Goal: Task Accomplishment & Management: Manage account settings

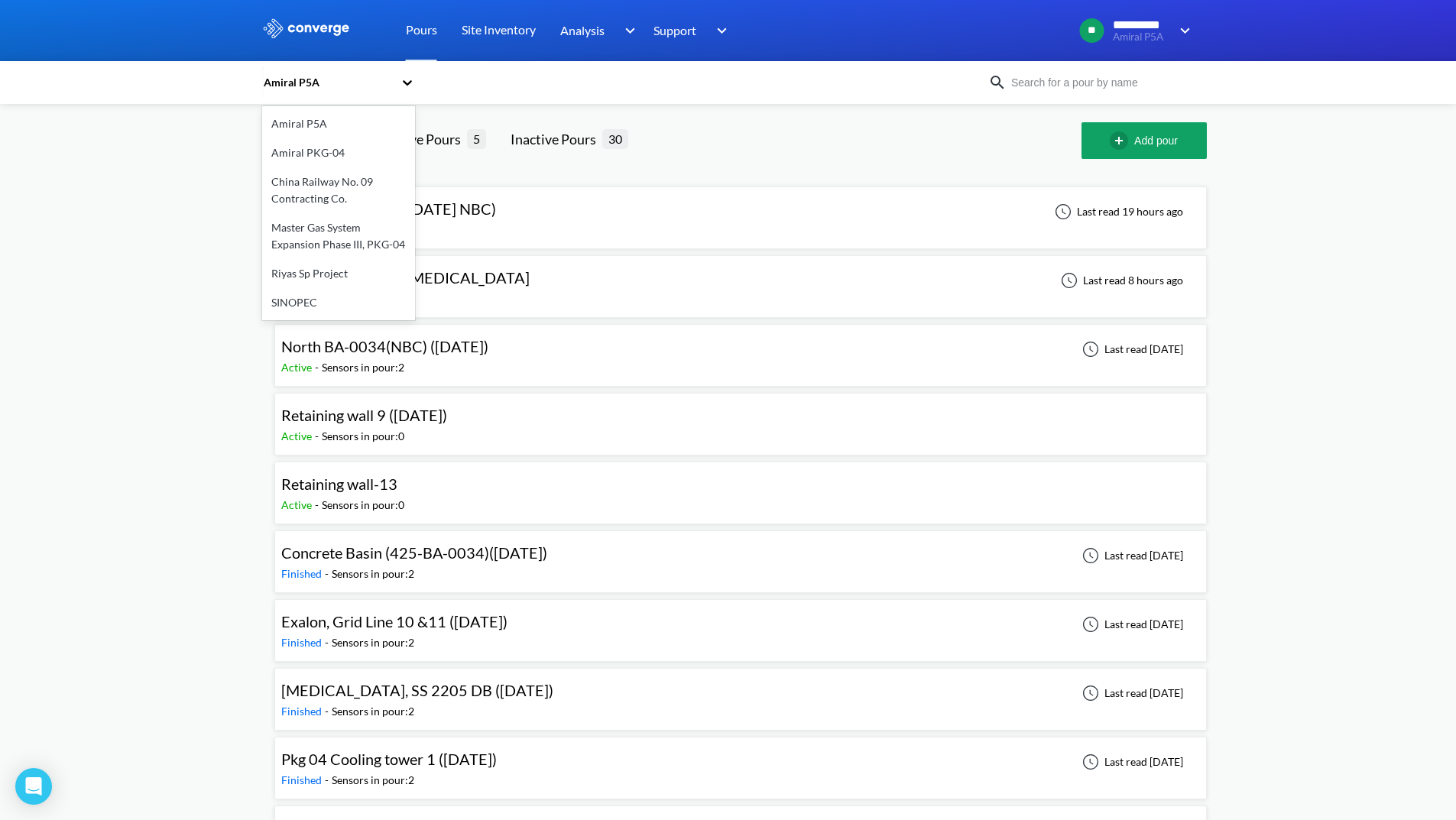
click at [415, 78] on icon at bounding box center [407, 83] width 15 height 15
click at [360, 236] on div "Master Gas System Expansion Phase III, PKG-04" at bounding box center [338, 236] width 153 height 46
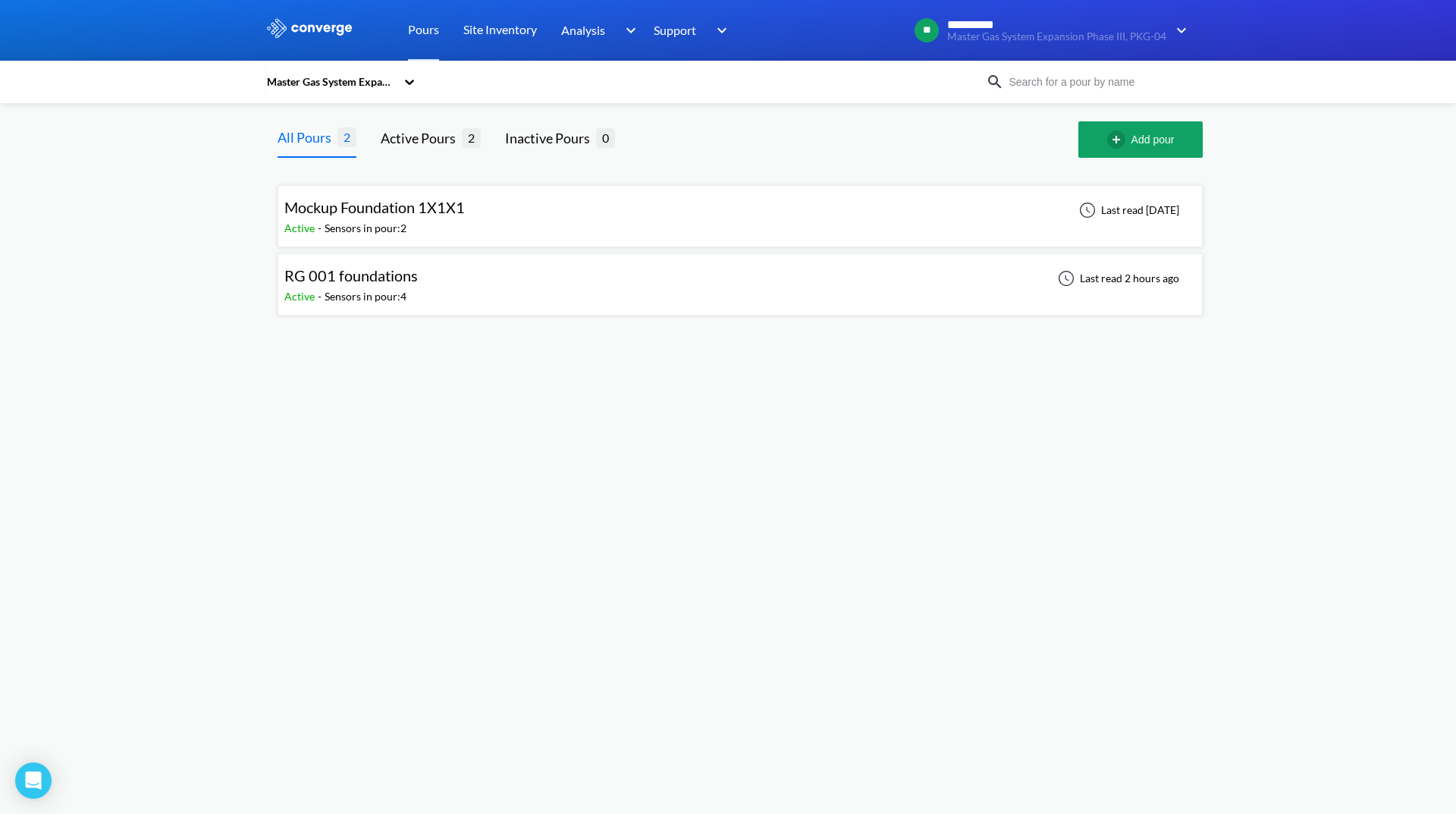
click at [574, 214] on div "Mockup Foundation 1X1X1 Active - Sensors in pour: 2 Last read [DATE]" at bounding box center [739, 216] width 911 height 48
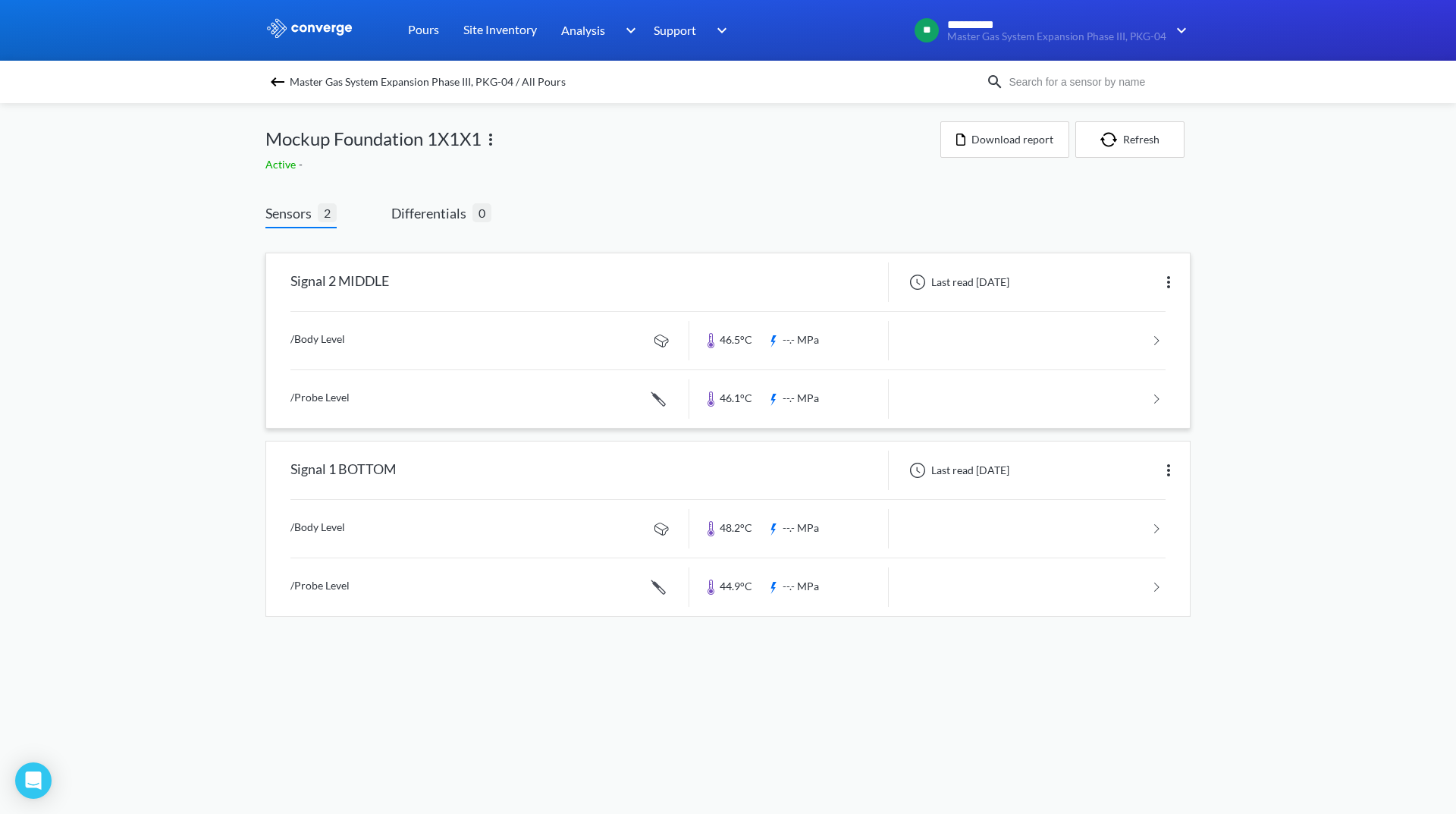
click at [1170, 284] on img at bounding box center [1169, 282] width 19 height 19
click at [1150, 281] on div "Edit" at bounding box center [1128, 282] width 97 height 29
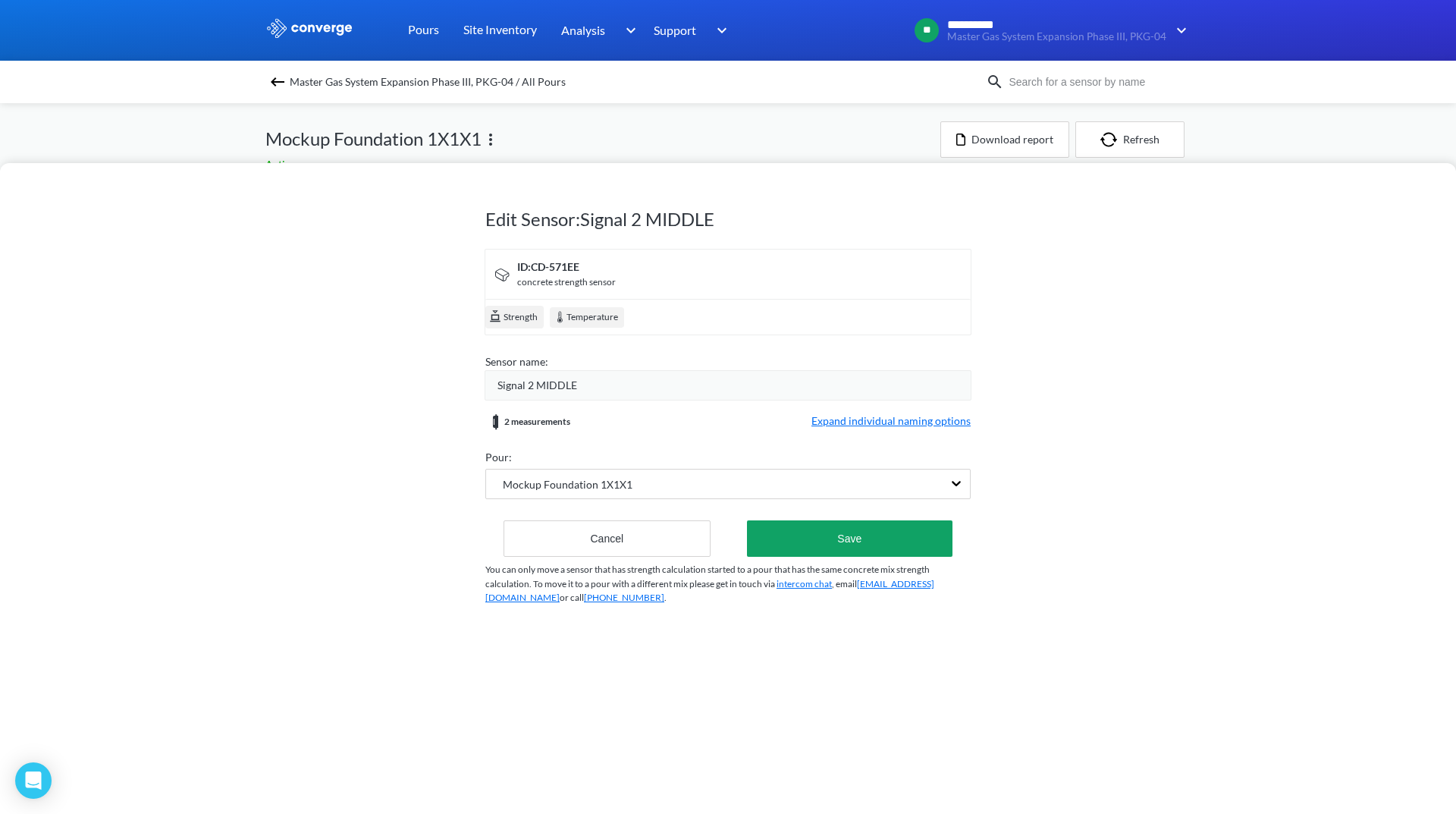
click at [530, 380] on span "Signal 2 MIDDLE" at bounding box center [537, 385] width 79 height 17
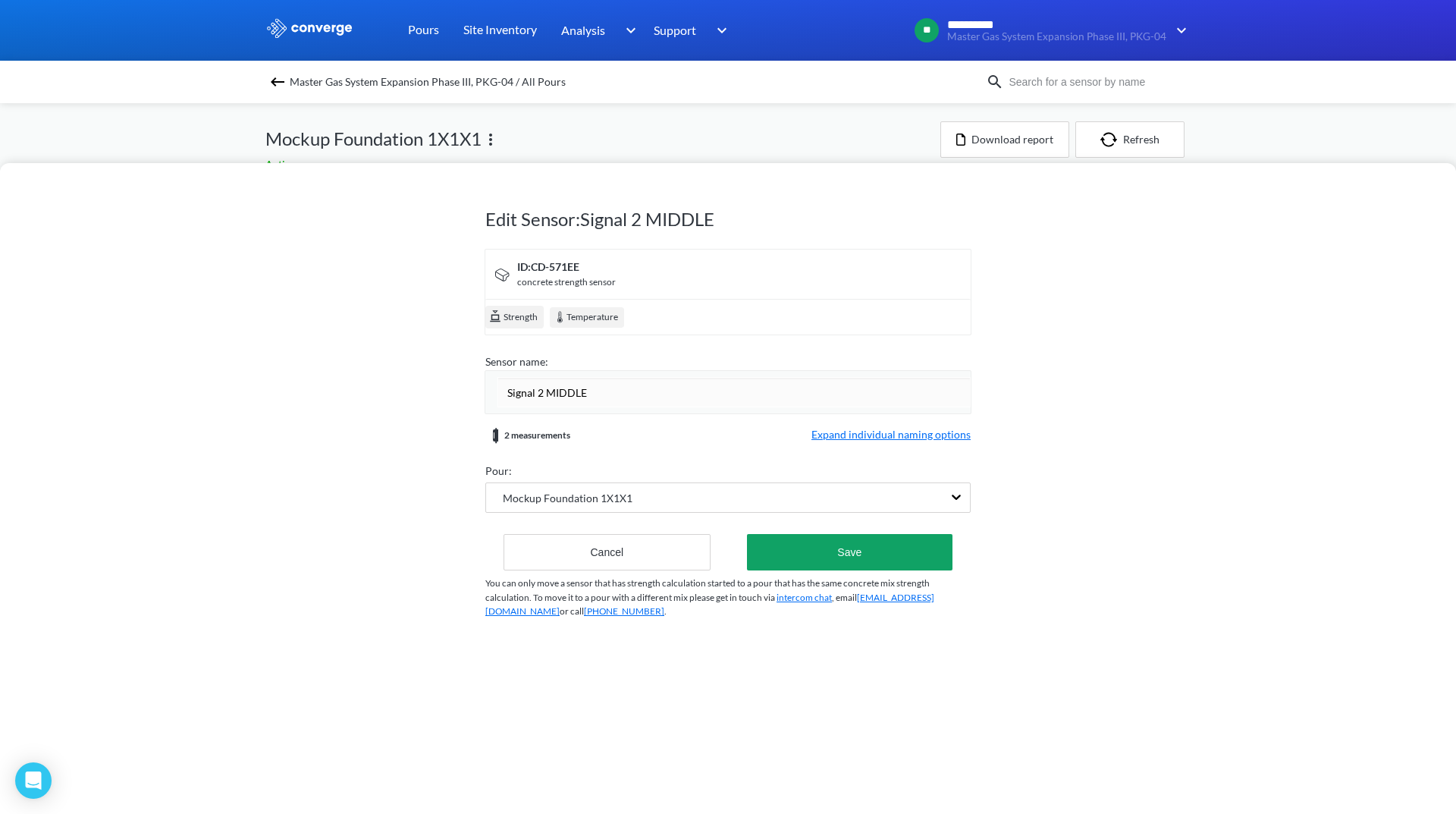
click at [542, 394] on input "Signal 2 MIDDLE" at bounding box center [734, 392] width 473 height 30
type input "MIDDLE"
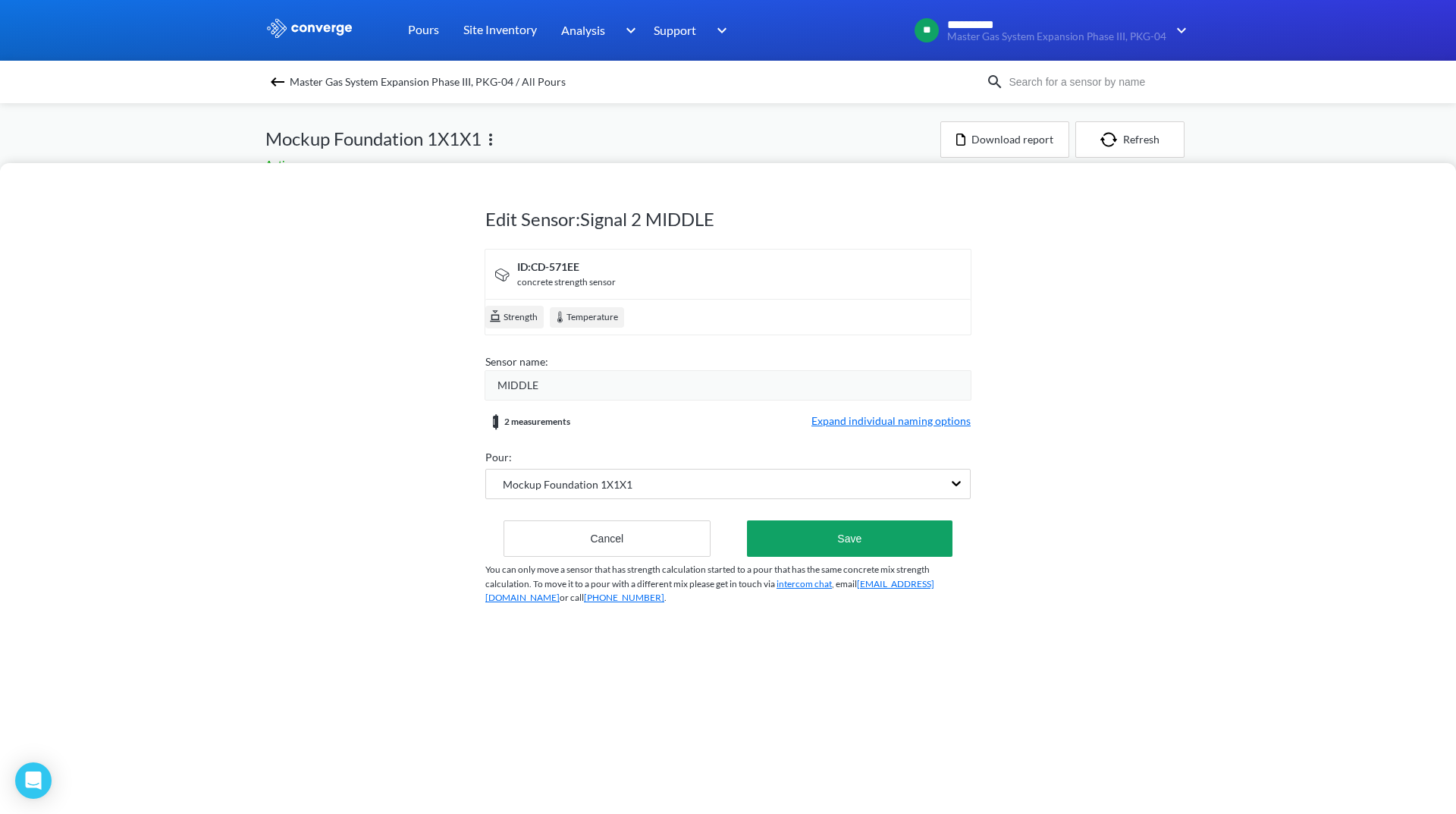
click at [924, 439] on form "ID: CD-571EE concrete strength sensor Strength Temperature Sensor name: MIDDLE …" at bounding box center [728, 402] width 485 height 308
click at [910, 427] on span "Expand individual naming options" at bounding box center [891, 422] width 159 height 19
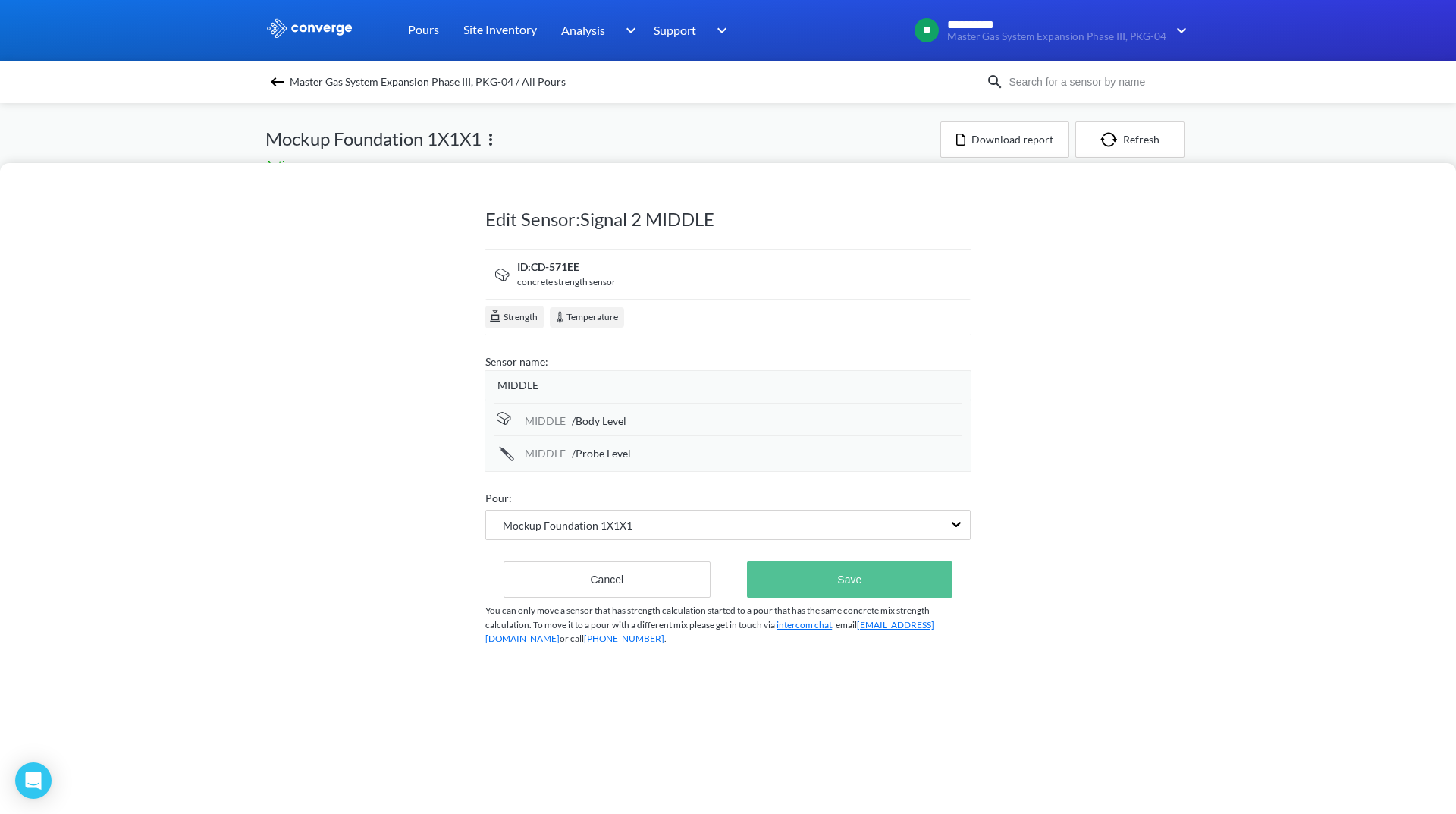
click at [826, 575] on button "Save" at bounding box center [849, 579] width 205 height 36
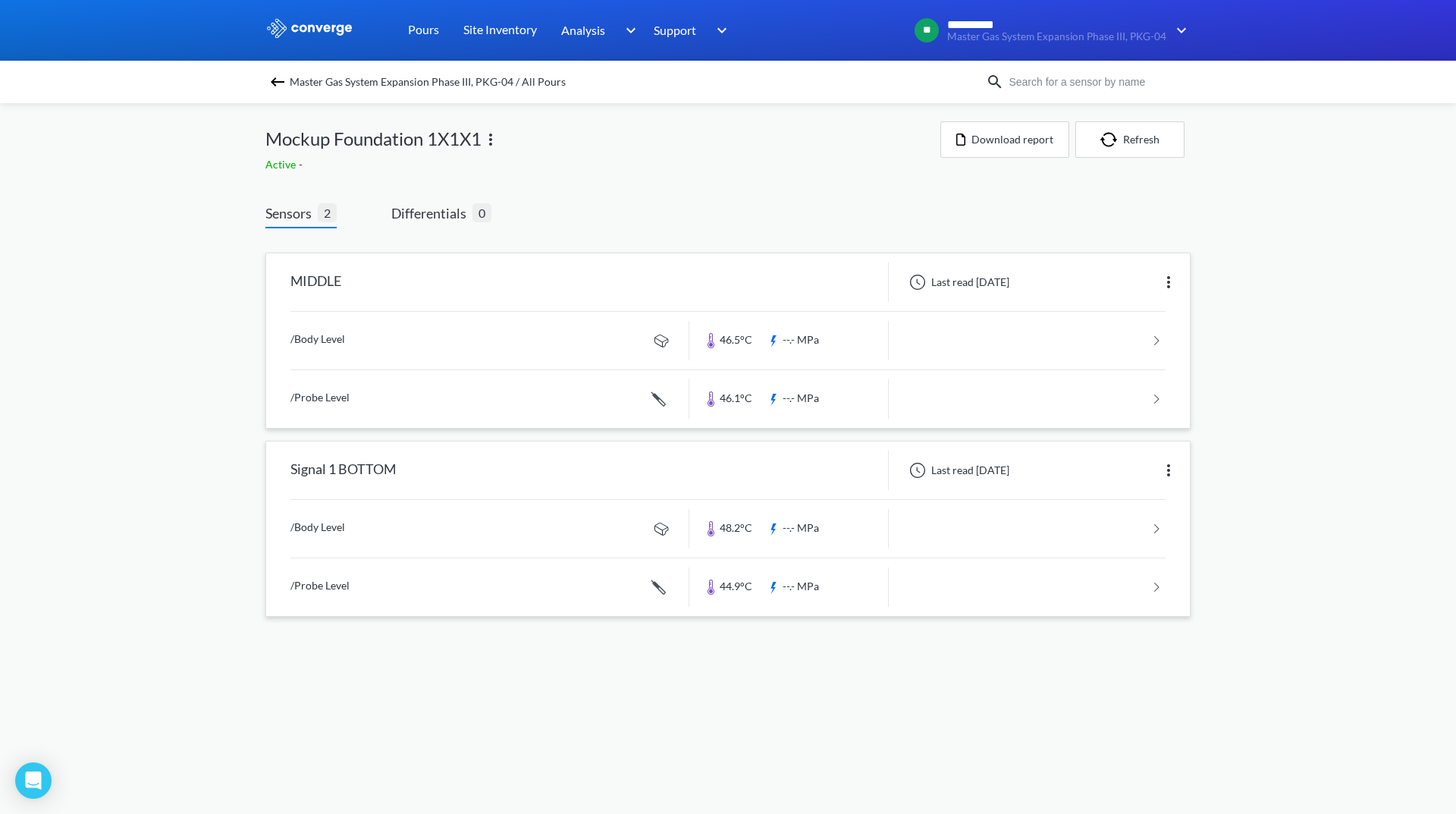
click at [1165, 471] on img at bounding box center [1169, 470] width 19 height 19
click at [1165, 276] on img at bounding box center [1169, 282] width 19 height 19
click at [1129, 283] on div "Edit" at bounding box center [1128, 282] width 97 height 29
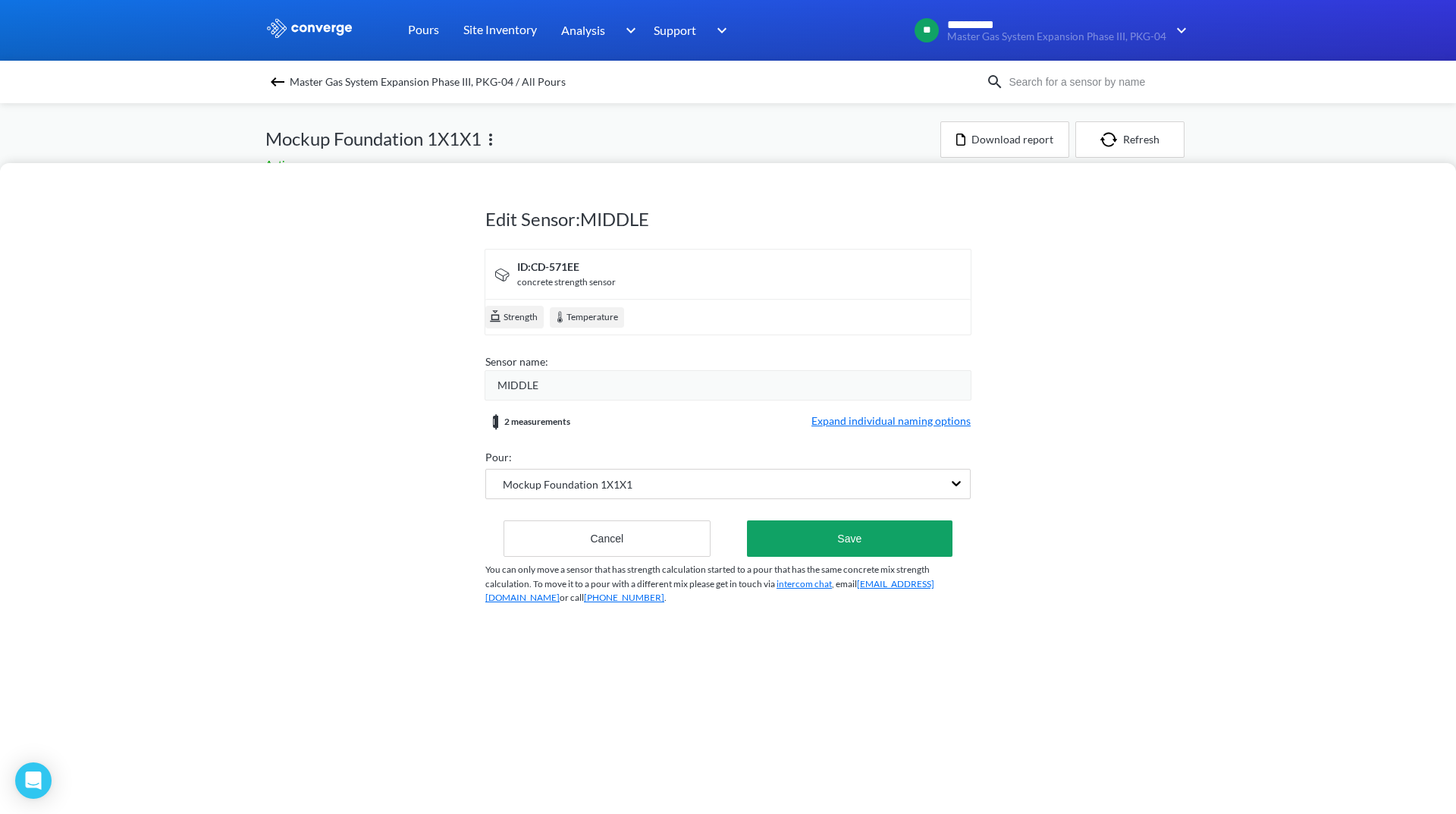
click at [791, 129] on div "Edit Sensor: MIDDLE ID: CD-571EE concrete strength sensor Strength Temperature …" at bounding box center [728, 407] width 1456 height 814
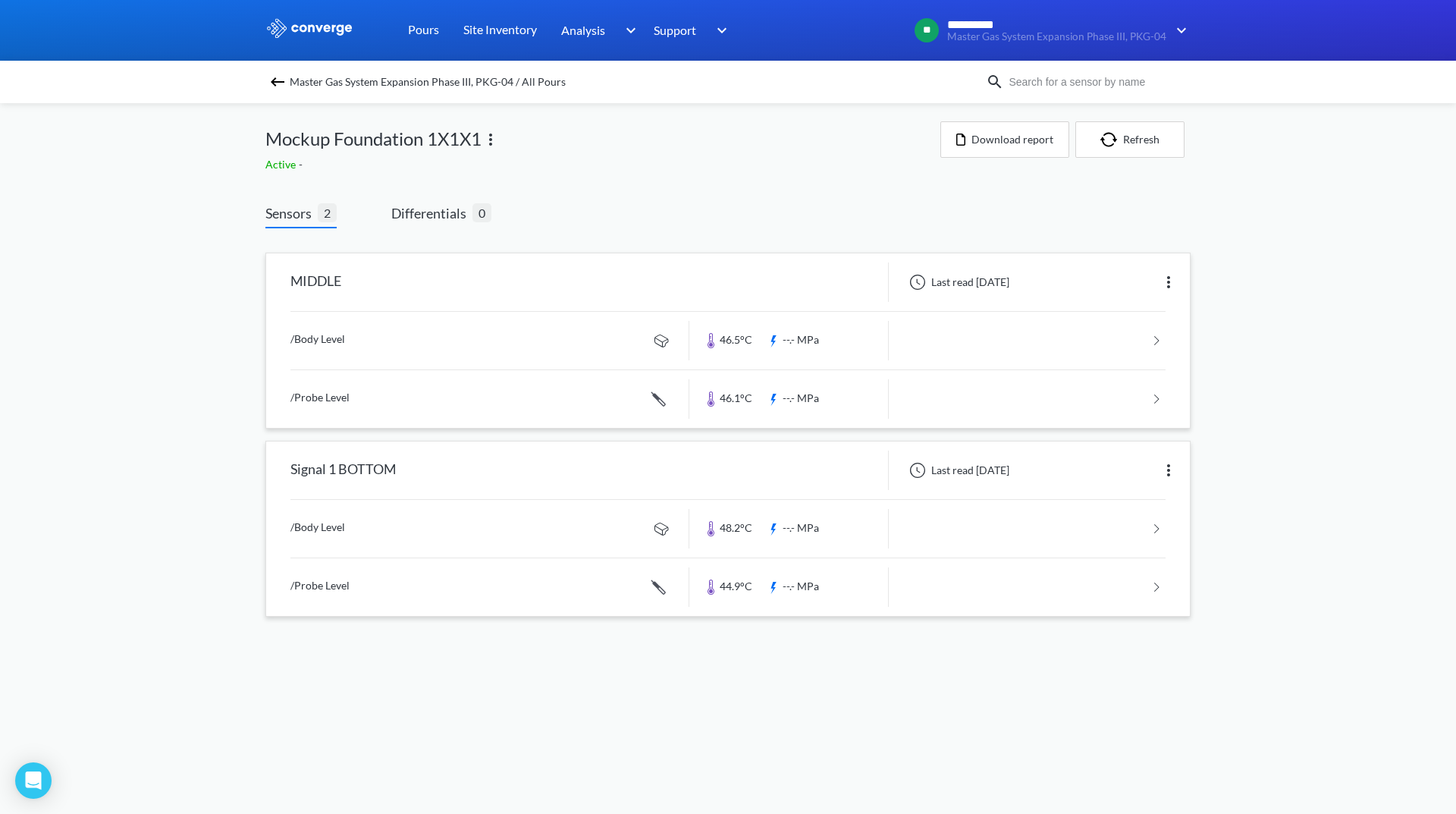
click at [1170, 472] on img at bounding box center [1169, 470] width 19 height 19
click at [1117, 470] on div "Edit" at bounding box center [1128, 470] width 97 height 29
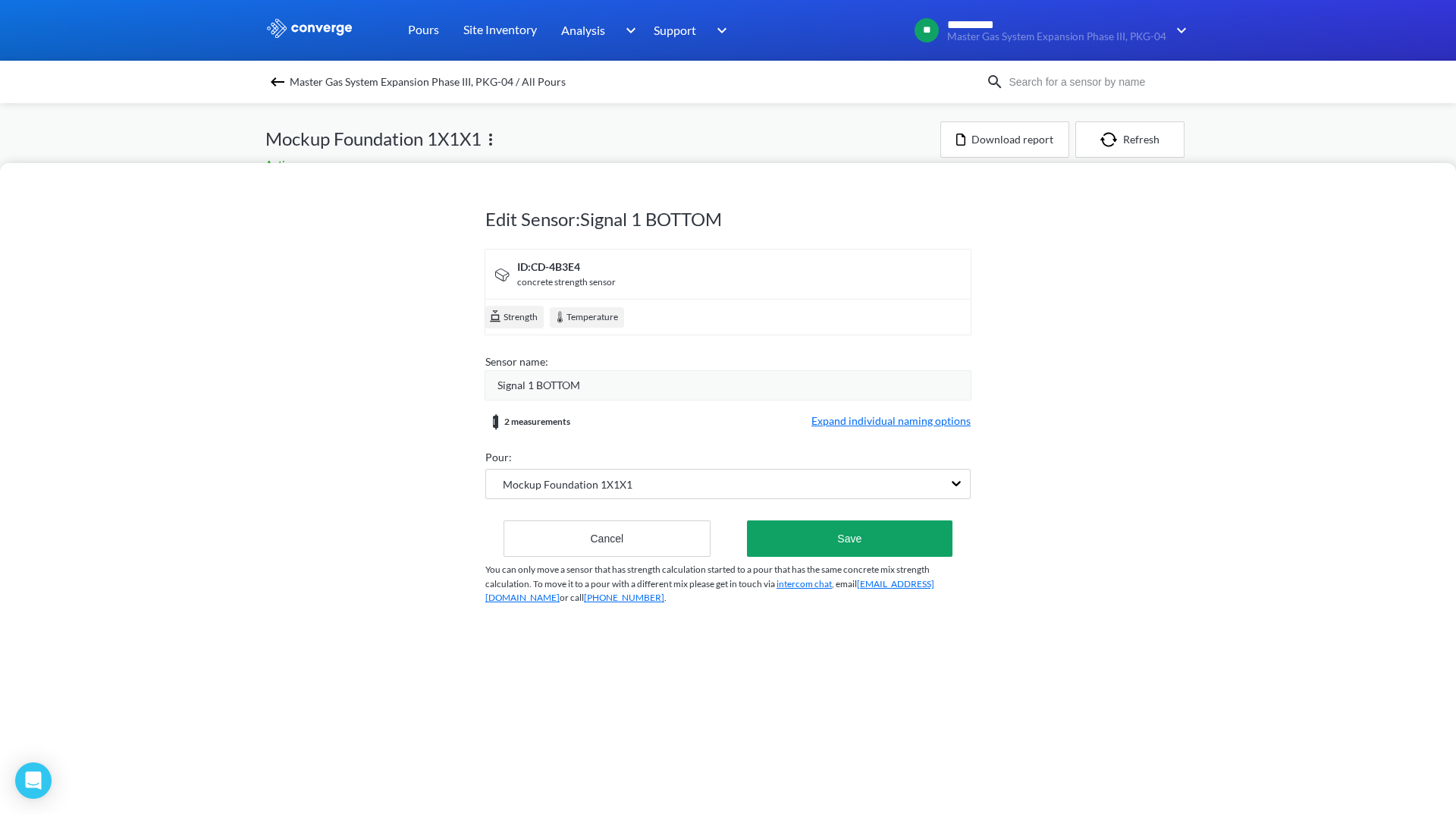
click at [531, 385] on span "Signal 1 BOTTOM" at bounding box center [539, 385] width 83 height 17
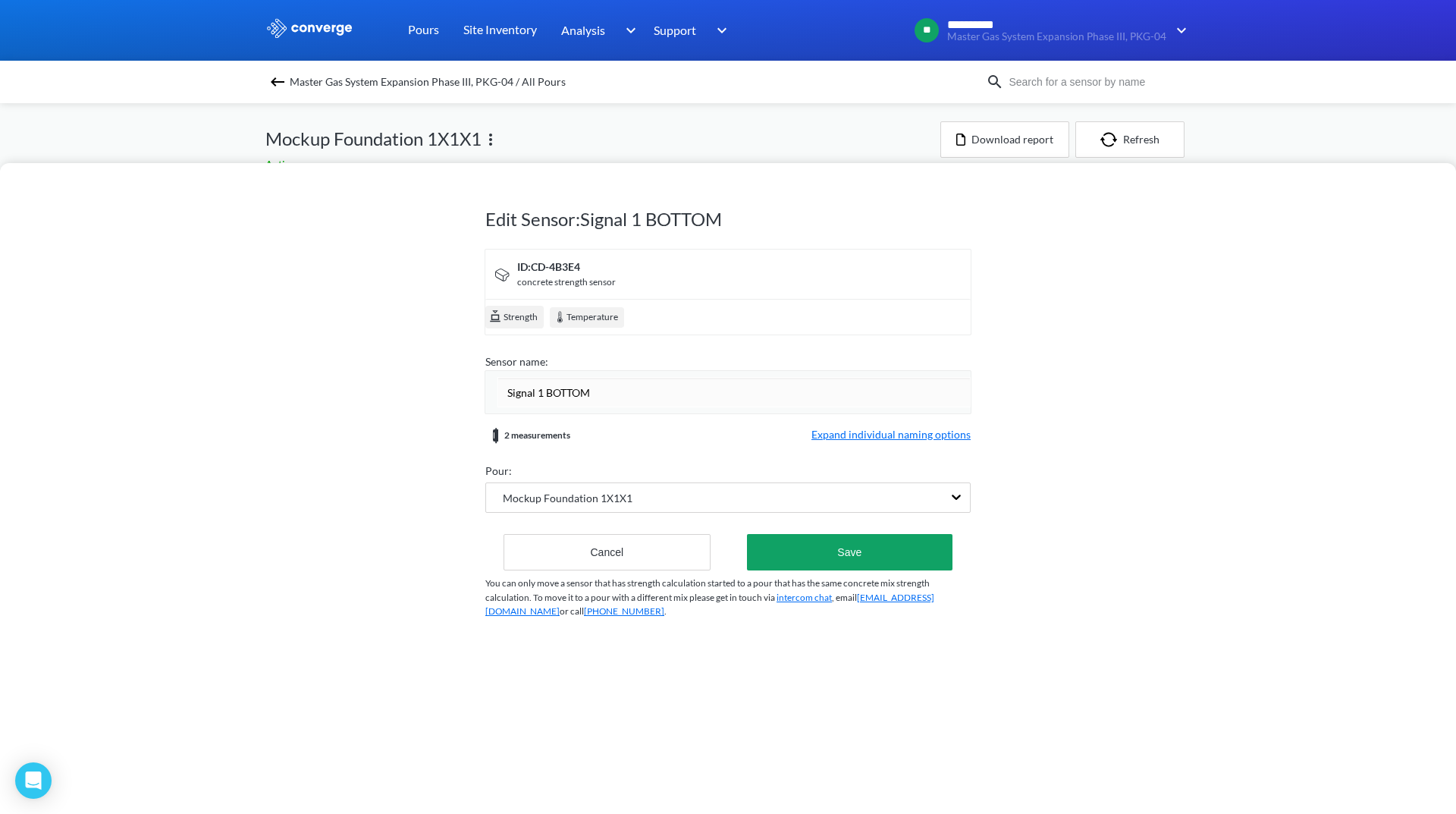
click at [542, 390] on input "Signal 1 BOTTOM" at bounding box center [734, 392] width 473 height 30
type input "BOTTOM"
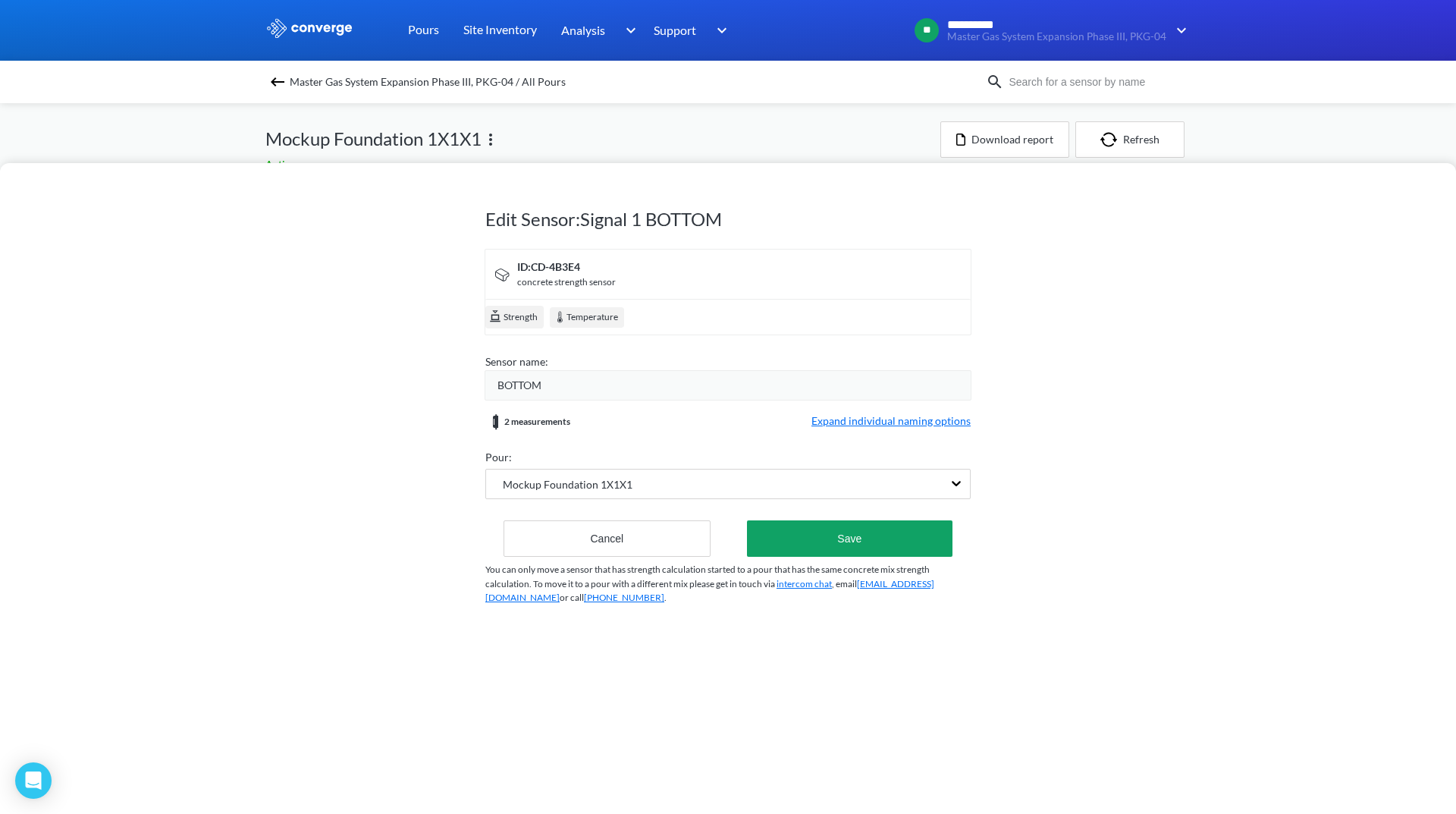
click at [897, 434] on form "ID: CD-4B3E4 concrete strength sensor Strength Temperature Sensor name: BOTTOM …" at bounding box center [728, 402] width 485 height 308
click at [868, 424] on span "Expand individual naming options" at bounding box center [891, 422] width 159 height 19
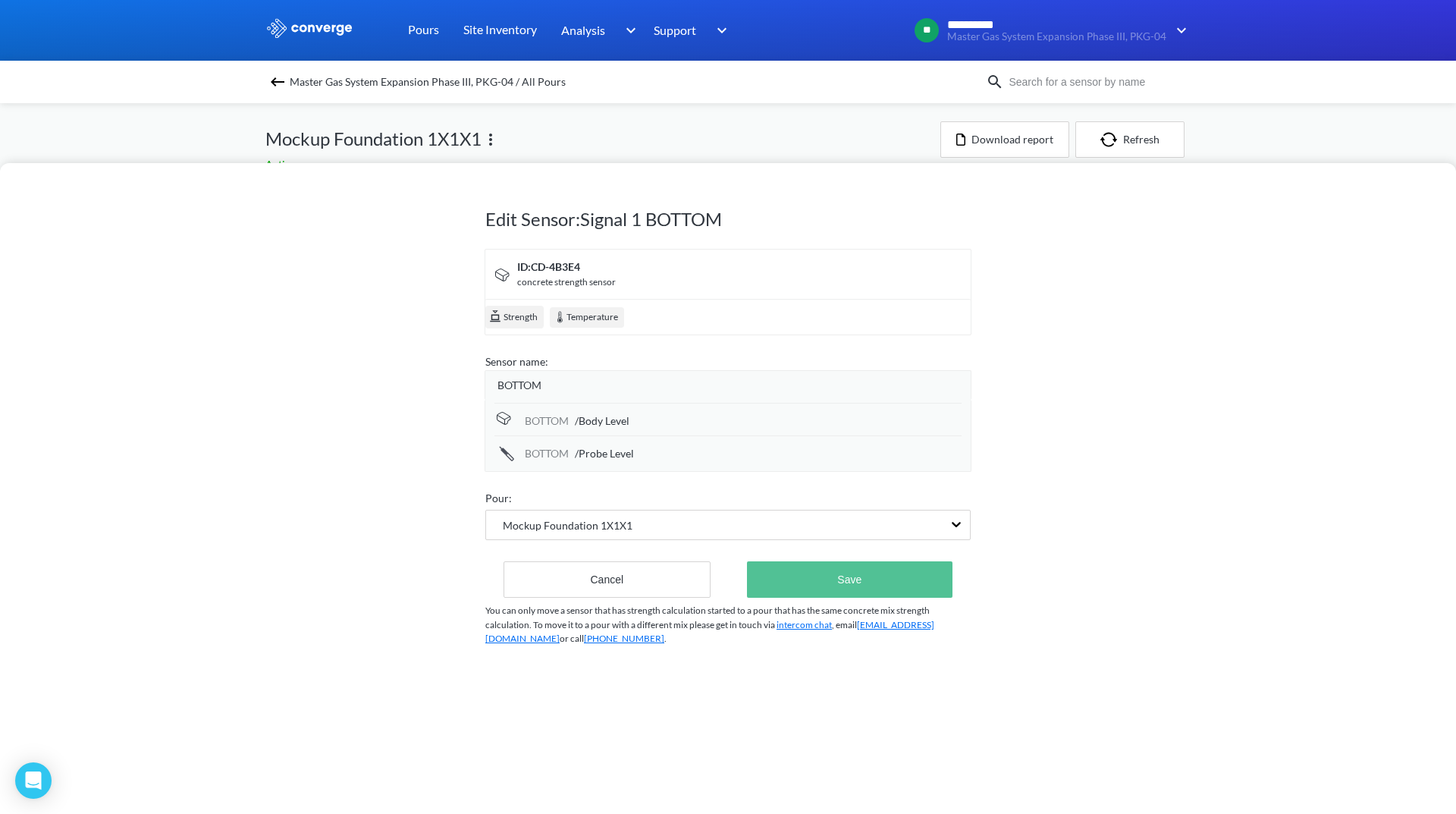
click at [848, 582] on button "Save" at bounding box center [849, 579] width 205 height 36
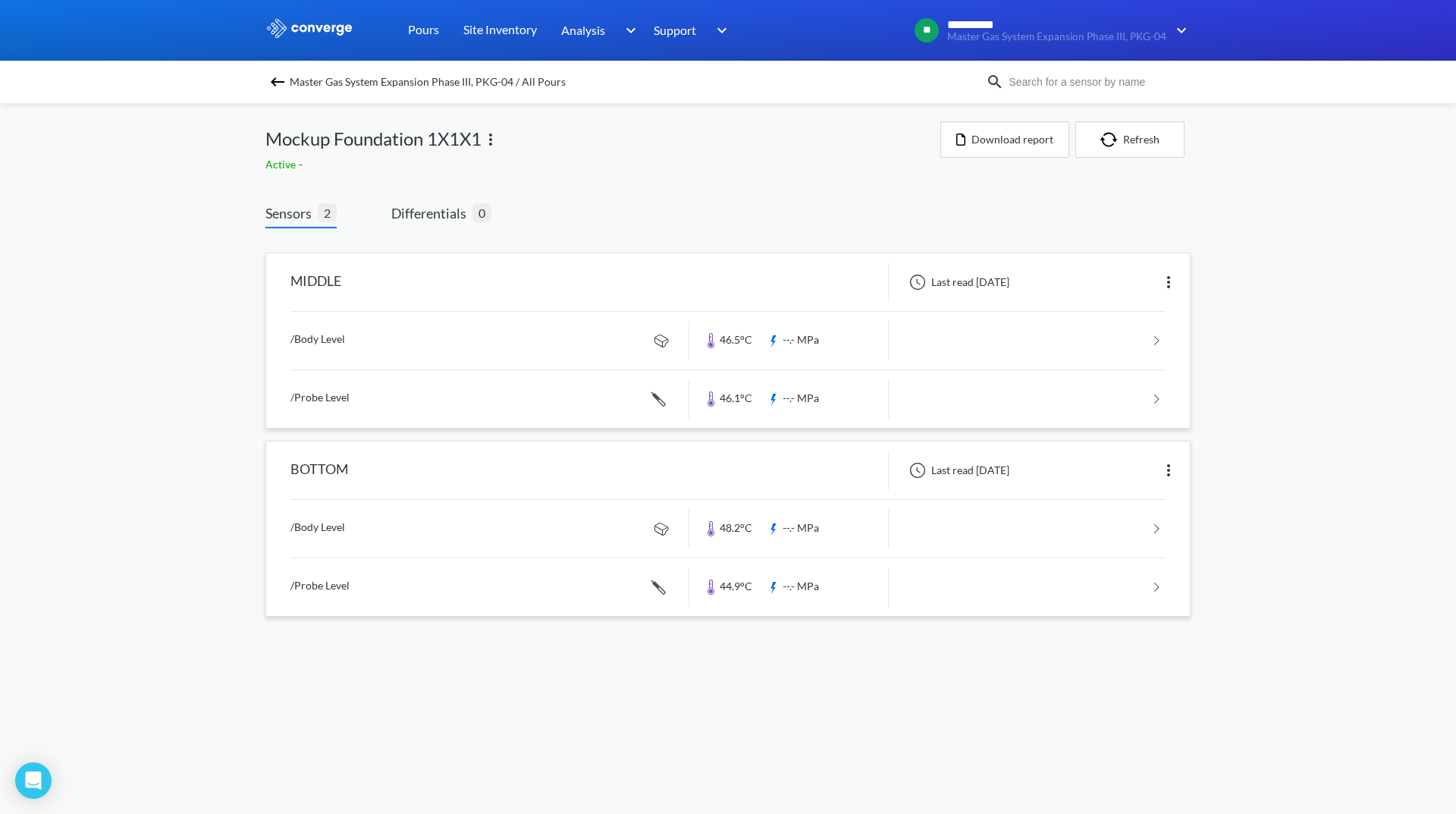
click at [1046, 333] on link at bounding box center [728, 341] width 875 height 57
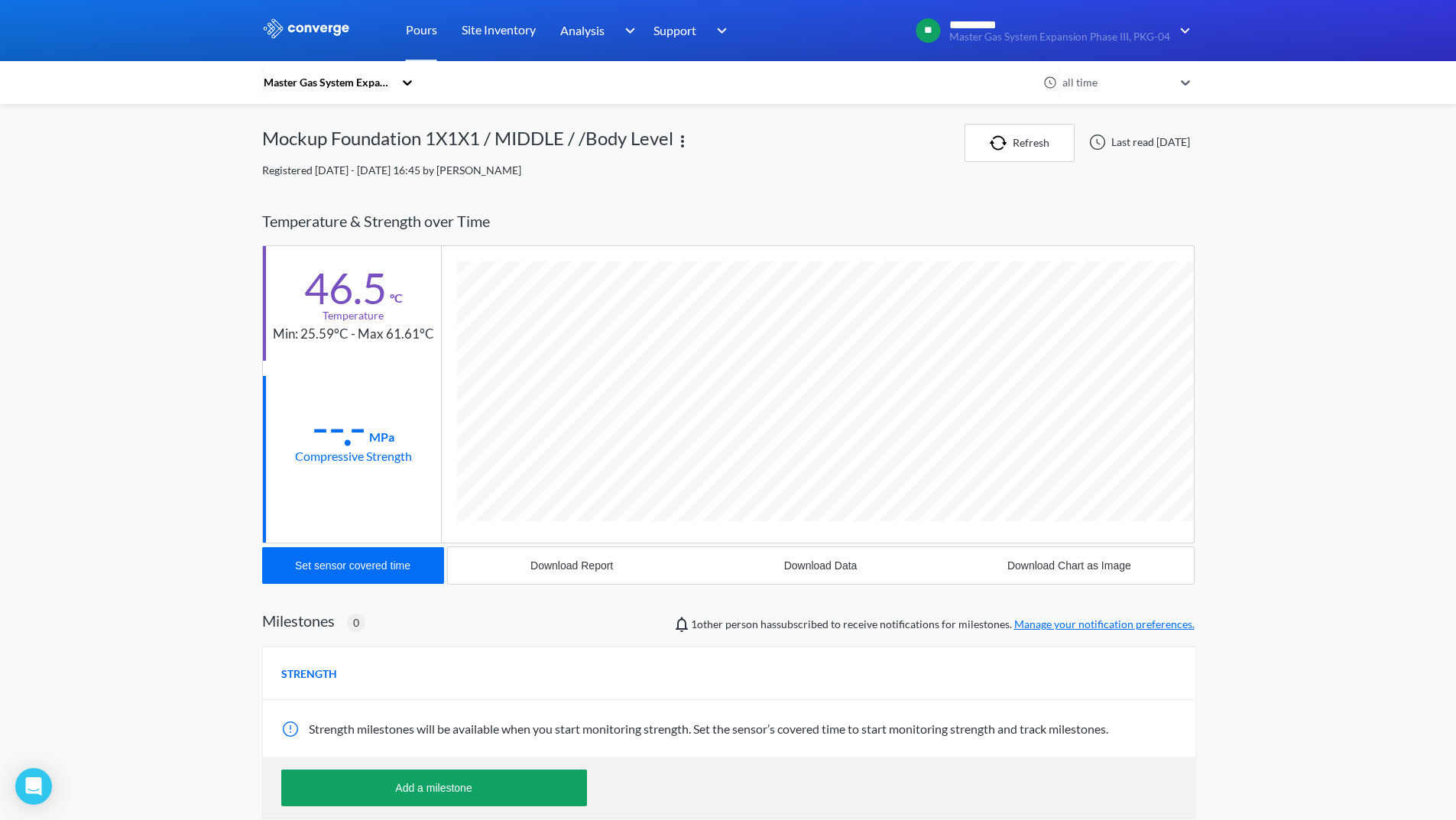
scroll to position [806, 933]
click at [570, 563] on div "Download Report" at bounding box center [572, 565] width 83 height 12
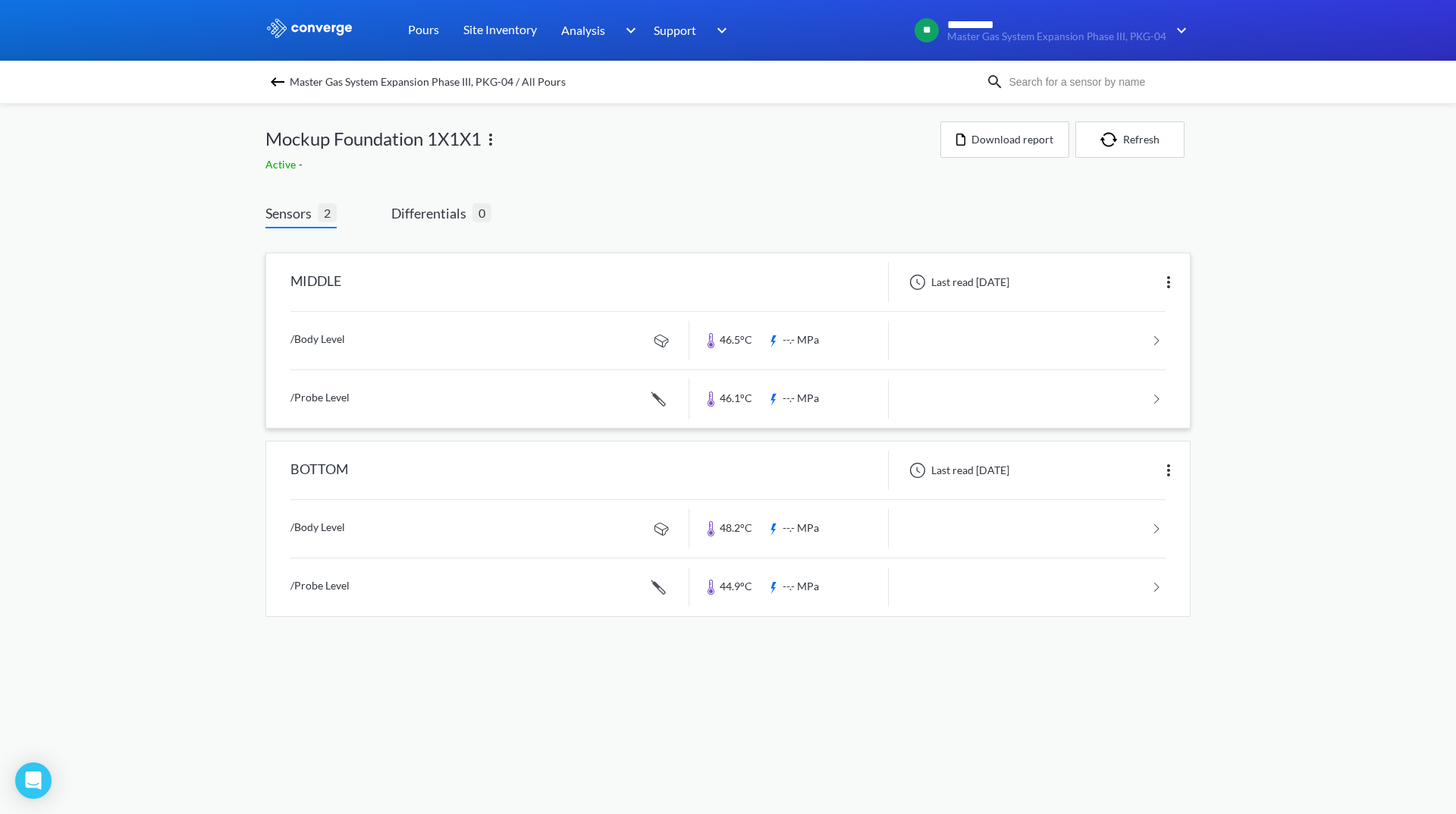
click at [1066, 394] on link at bounding box center [728, 399] width 875 height 57
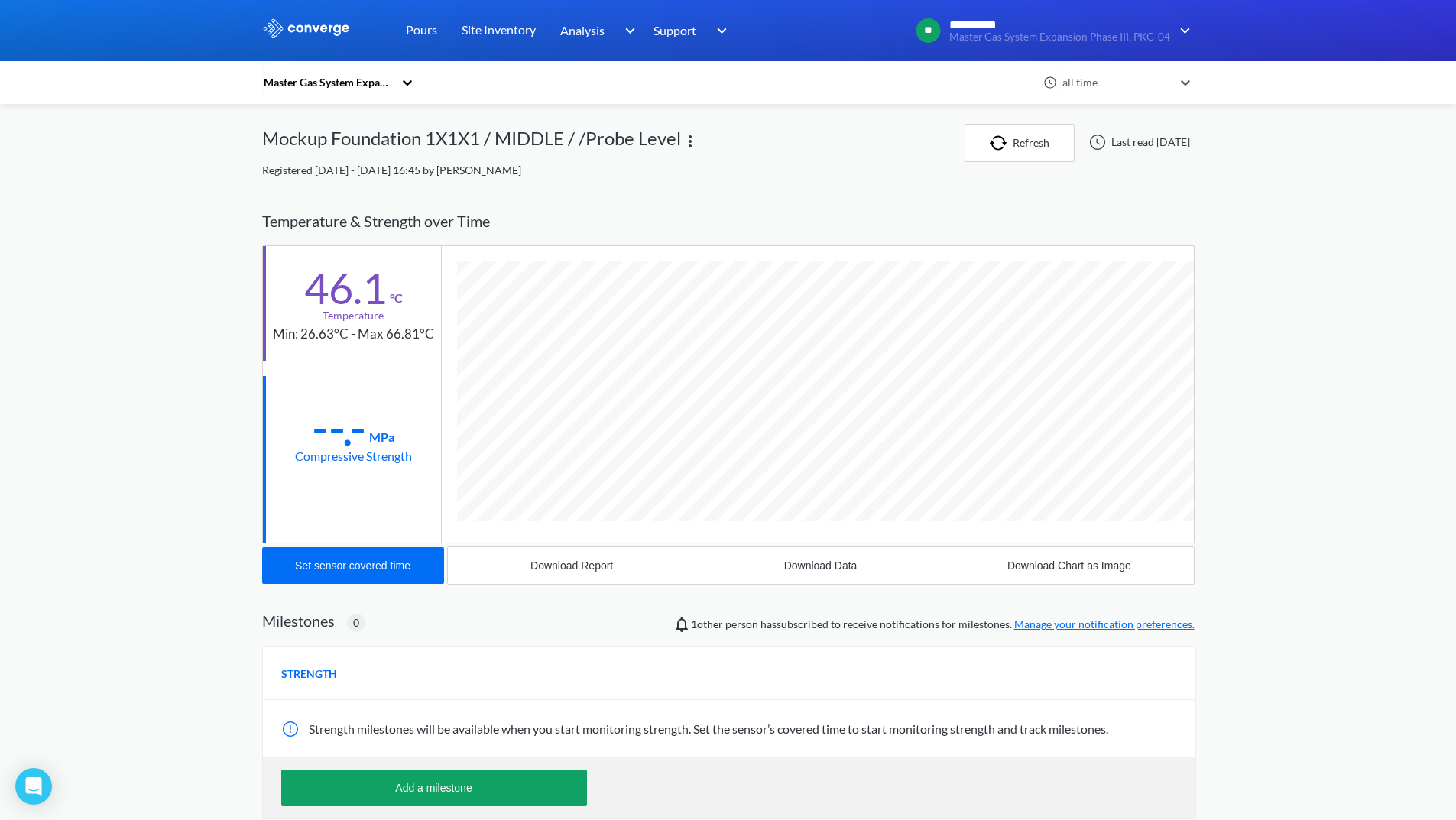
scroll to position [836, 933]
click at [572, 576] on button "Download Report" at bounding box center [573, 565] width 249 height 37
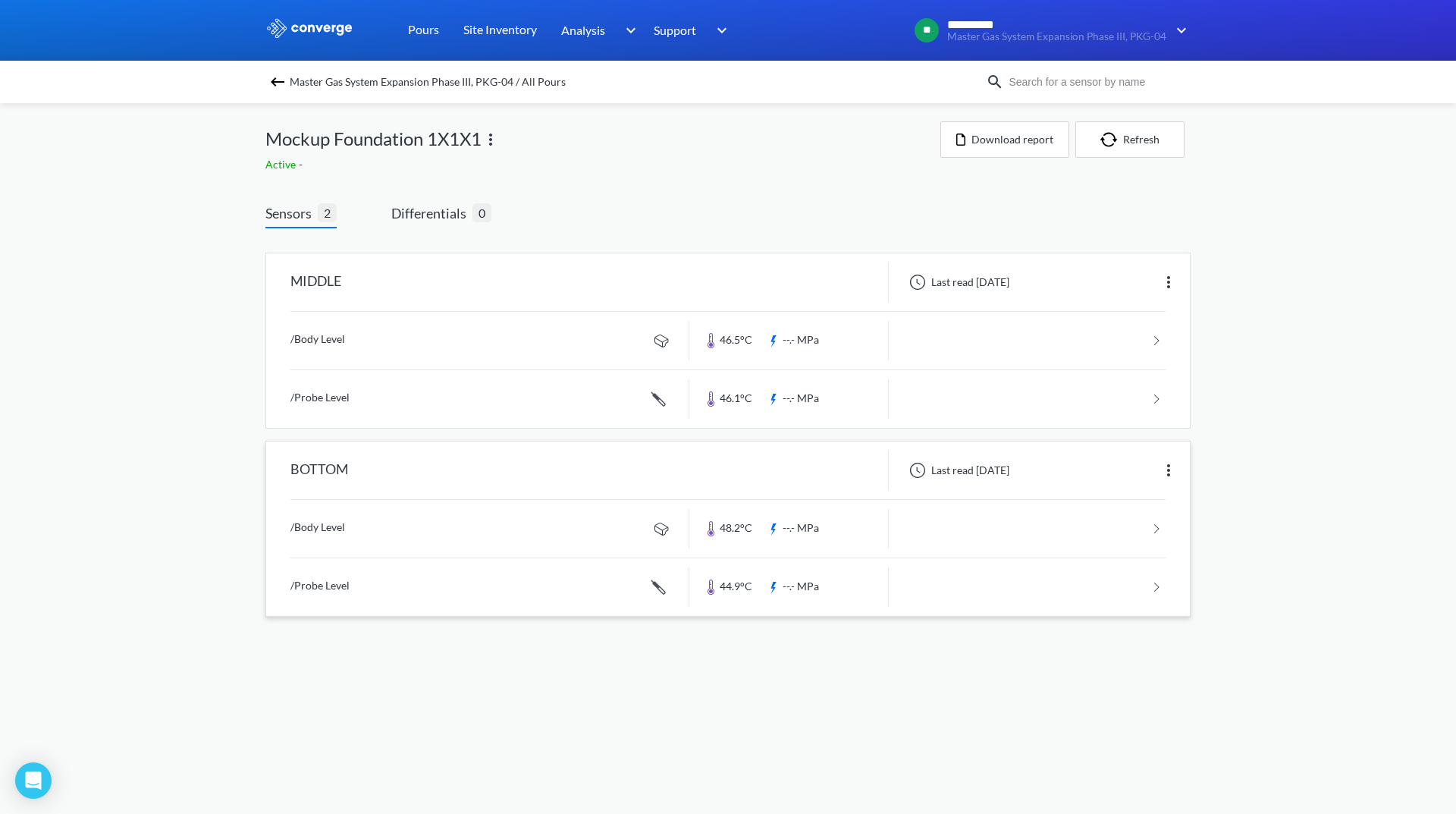
click at [1027, 522] on link at bounding box center [728, 528] width 875 height 57
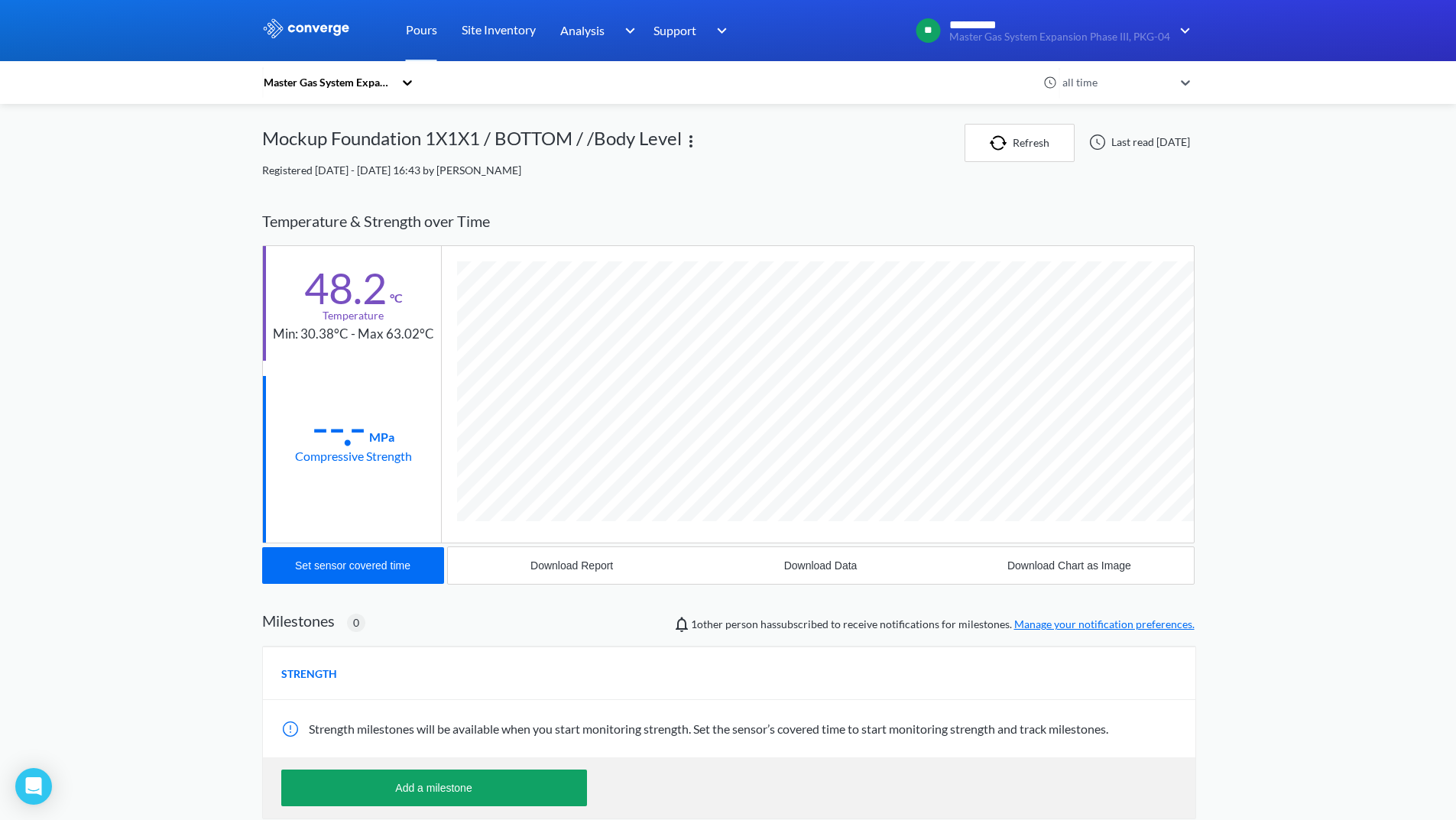
scroll to position [806, 933]
click at [554, 575] on button "Download Report" at bounding box center [573, 565] width 249 height 37
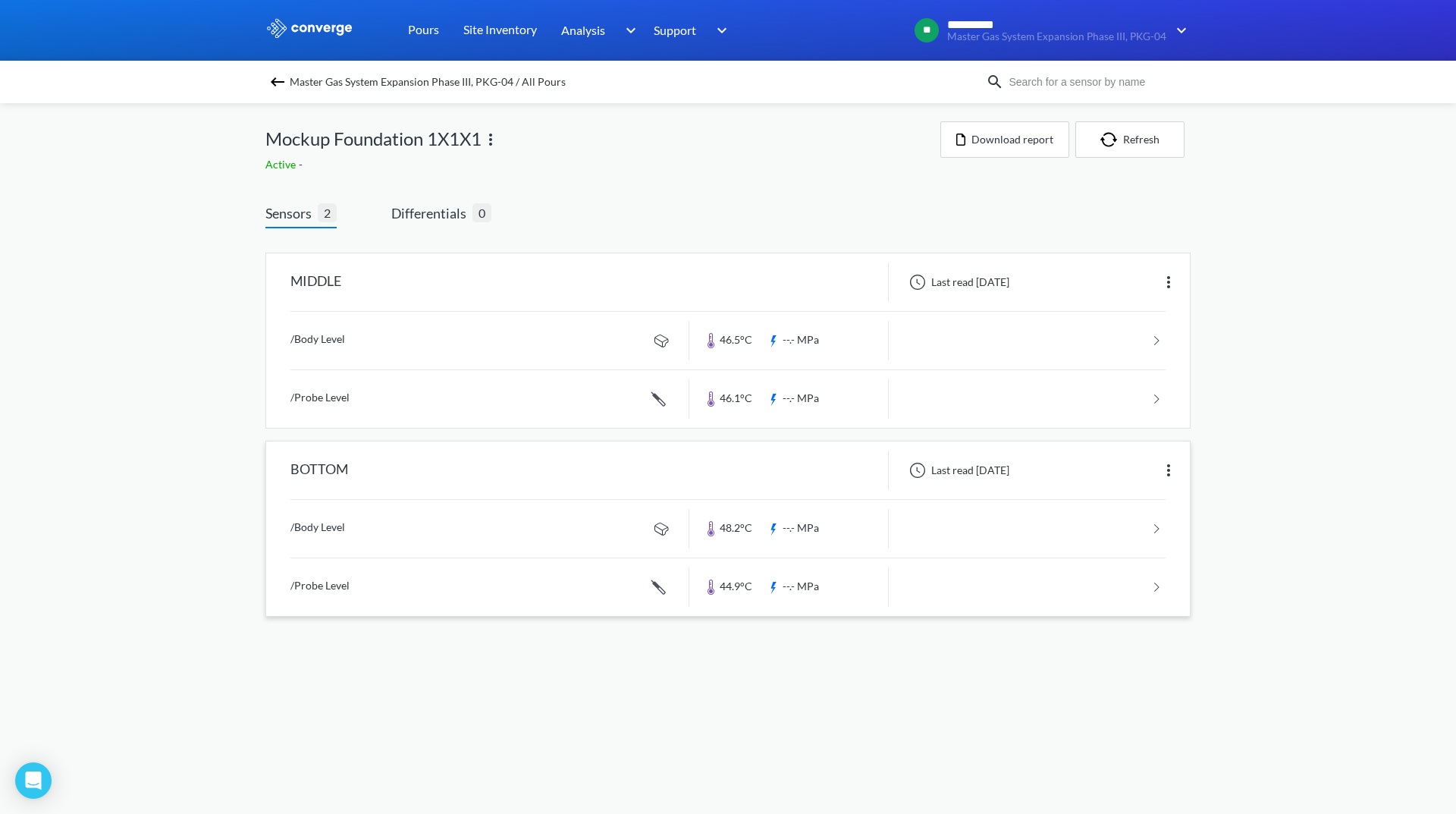
click at [943, 580] on link at bounding box center [728, 587] width 875 height 57
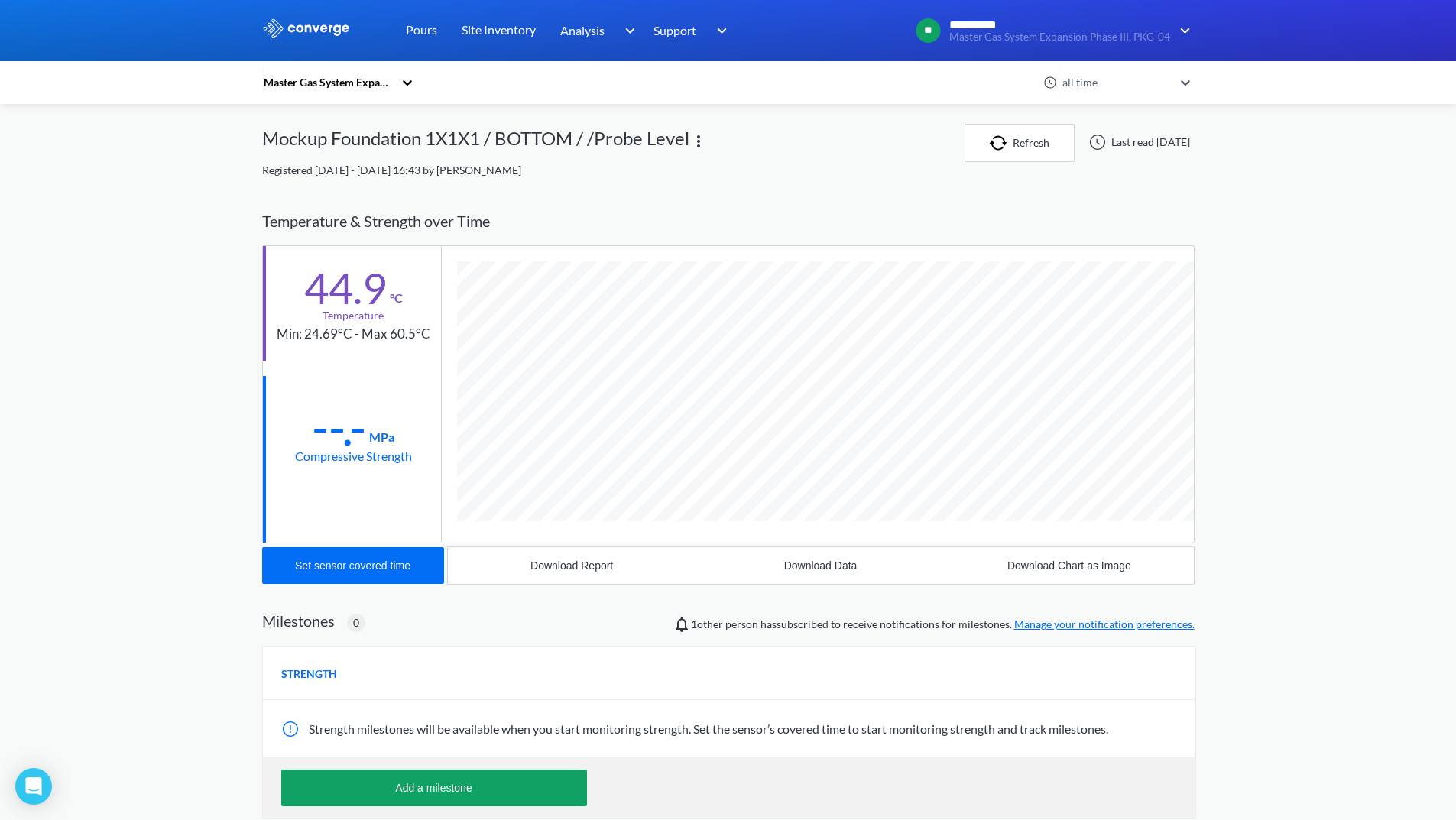
scroll to position [836, 933]
click at [565, 576] on button "Download Report" at bounding box center [573, 565] width 249 height 37
